Goal: Task Accomplishment & Management: Use online tool/utility

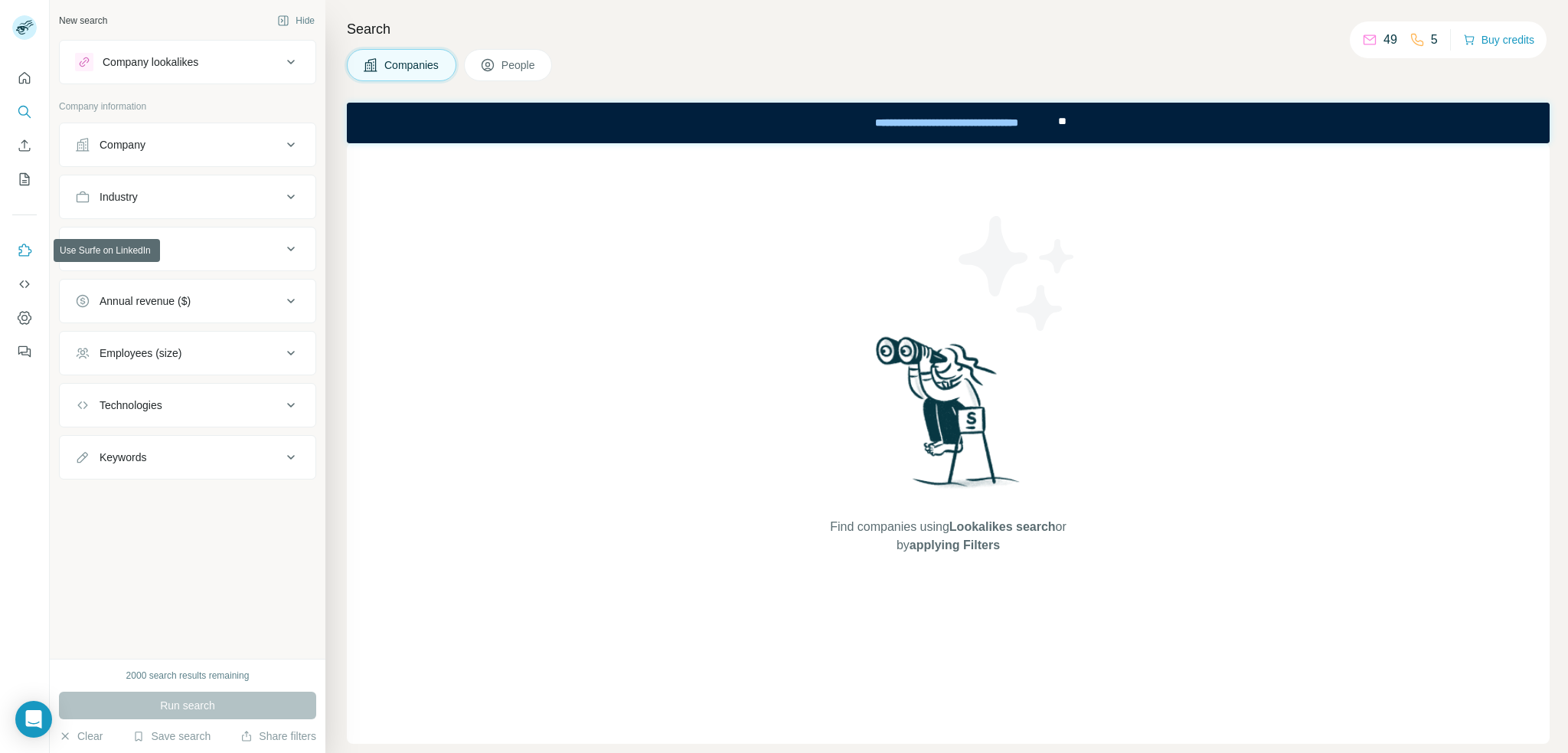
click at [19, 249] on icon "Use Surfe on LinkedIn" at bounding box center [25, 249] width 13 height 13
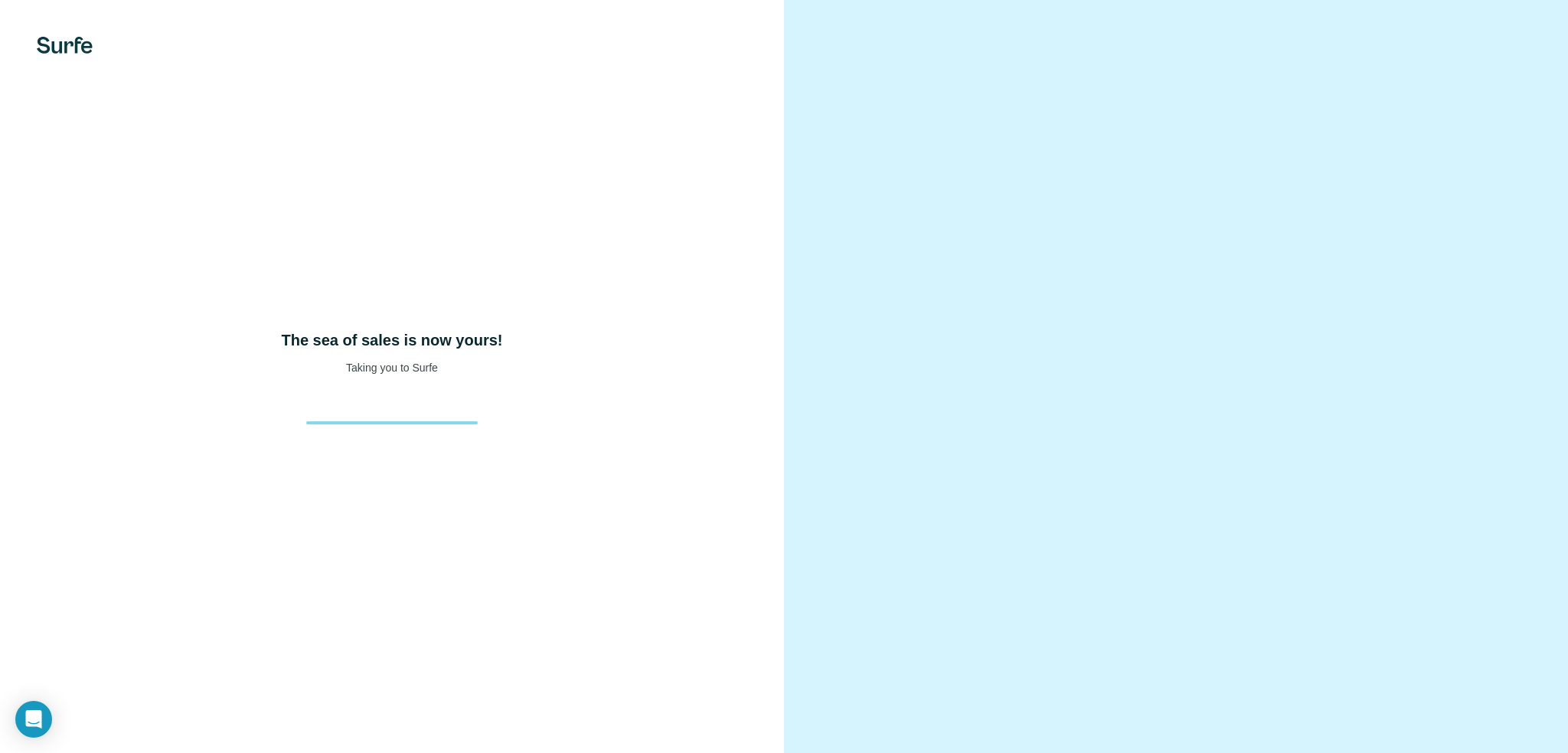
click at [1462, 64] on div at bounding box center [1176, 376] width 784 height 753
